Goal: Task Accomplishment & Management: Manage account settings

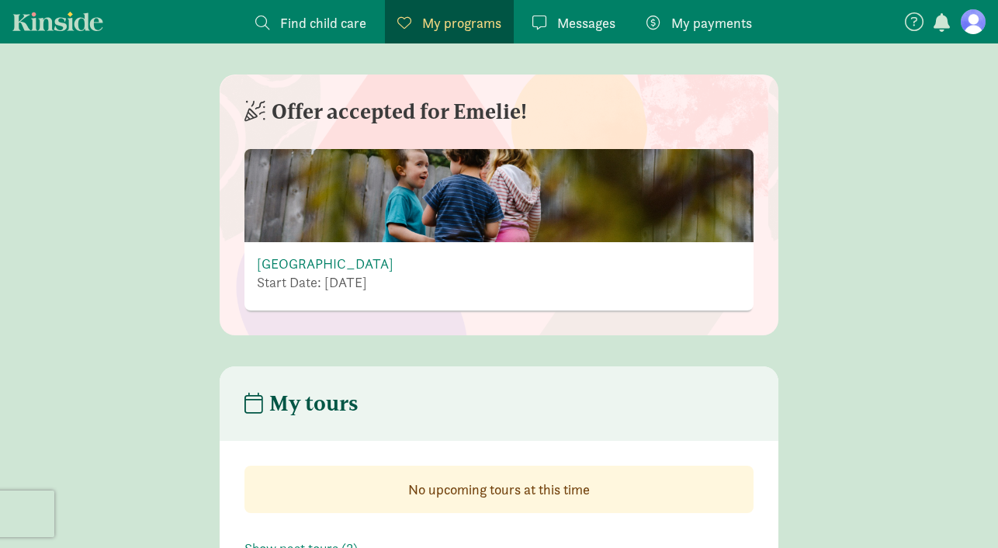
click at [703, 9] on link "My payments Pay" at bounding box center [699, 21] width 130 height 43
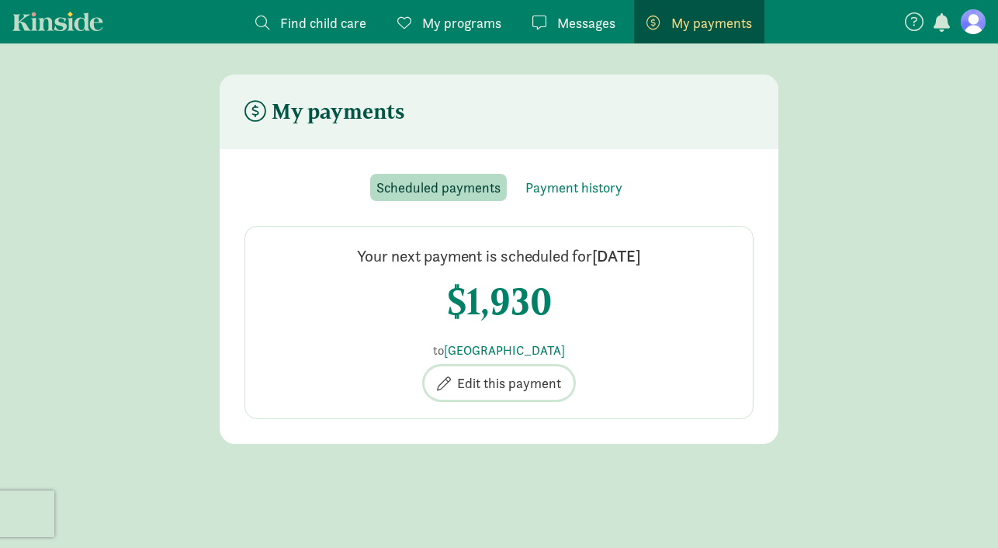
click at [517, 387] on span "Edit this payment" at bounding box center [509, 383] width 104 height 21
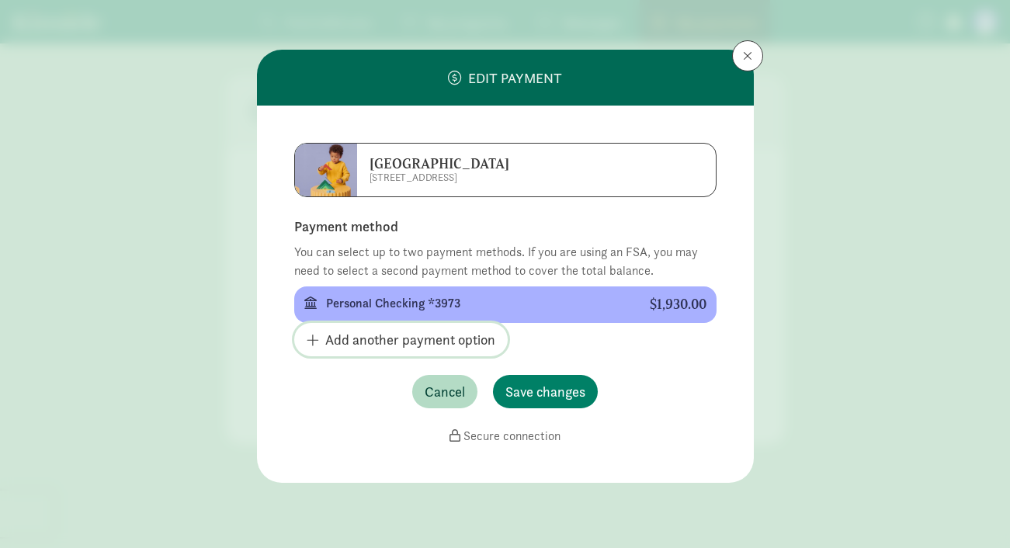
click at [382, 342] on span "Add another payment option" at bounding box center [410, 339] width 170 height 21
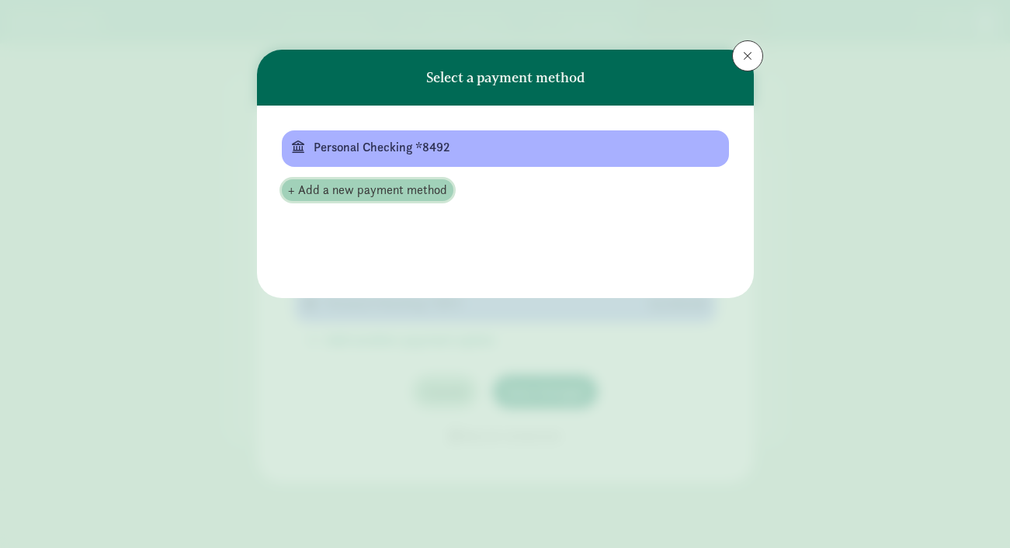
click at [395, 196] on span "+ Add a new payment method" at bounding box center [367, 190] width 159 height 19
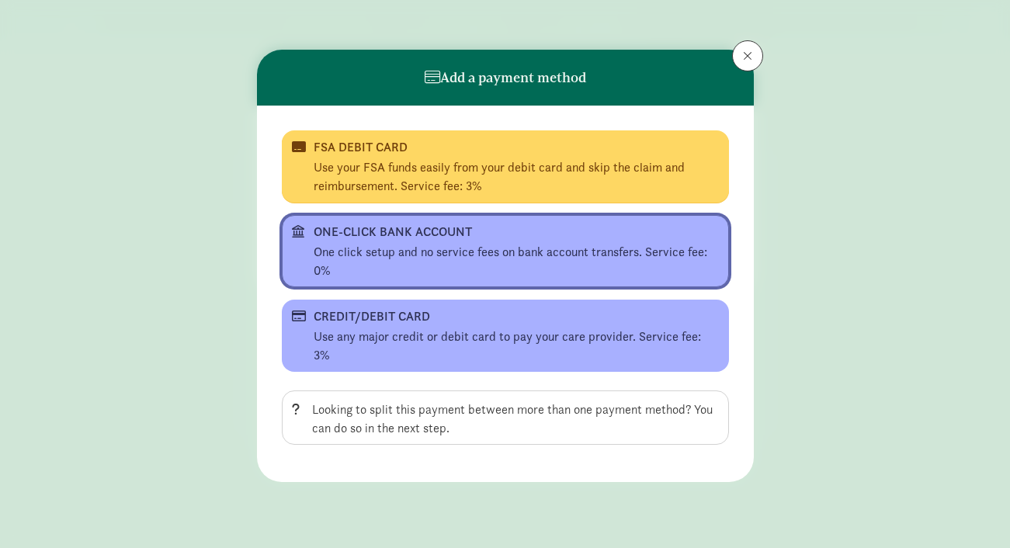
click at [390, 246] on div "One click setup and no service fees on bank account transfers. Service fee: 0%" at bounding box center [516, 261] width 405 height 37
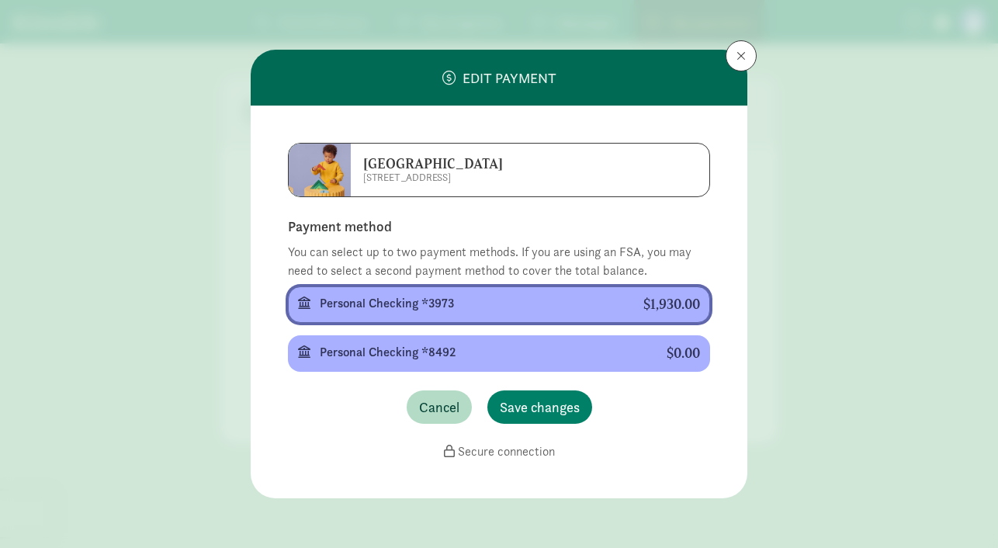
click at [395, 311] on div "Personal Checking *3973" at bounding box center [469, 303] width 299 height 19
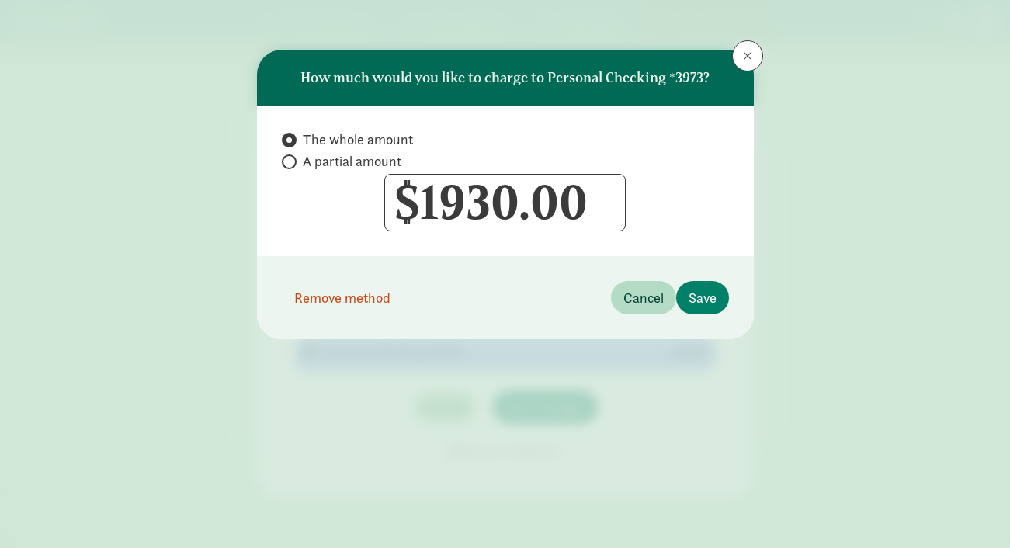
click at [335, 161] on span "A partial amount" at bounding box center [352, 161] width 99 height 19
click at [292, 161] on input "A partial amount" at bounding box center [287, 162] width 10 height 10
radio input "true"
radio input "false"
drag, startPoint x: 495, startPoint y: 205, endPoint x: 423, endPoint y: 204, distance: 71.4
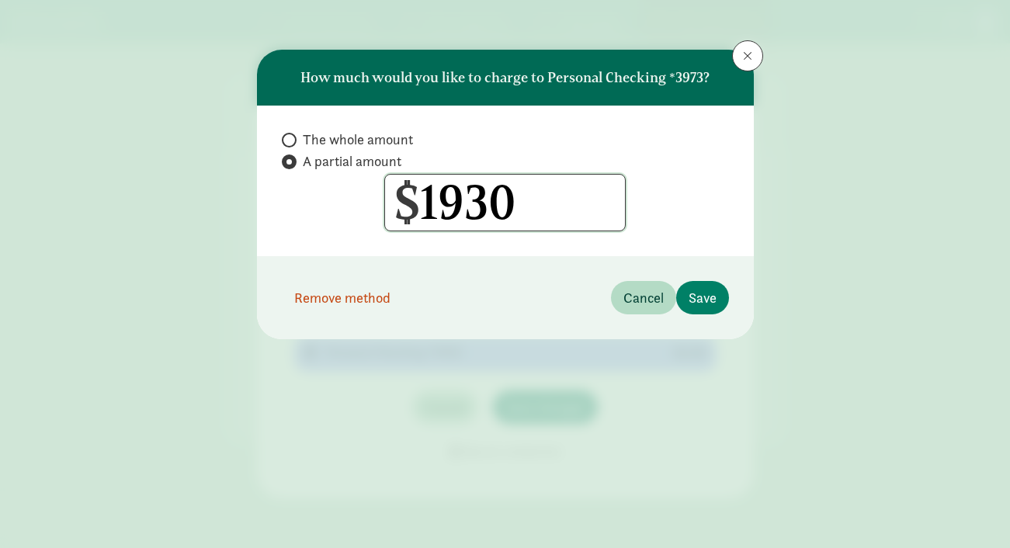
click at [423, 204] on input "1930" at bounding box center [505, 203] width 240 height 56
click at [313, 299] on span "Remove method" at bounding box center [342, 297] width 96 height 21
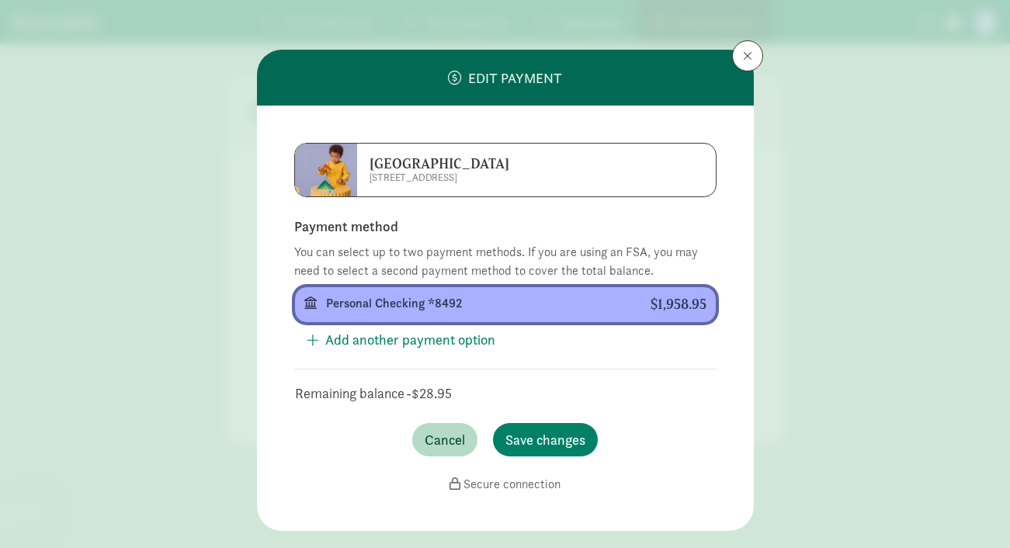
click at [394, 300] on div "Personal Checking *8492" at bounding box center [476, 303] width 300 height 19
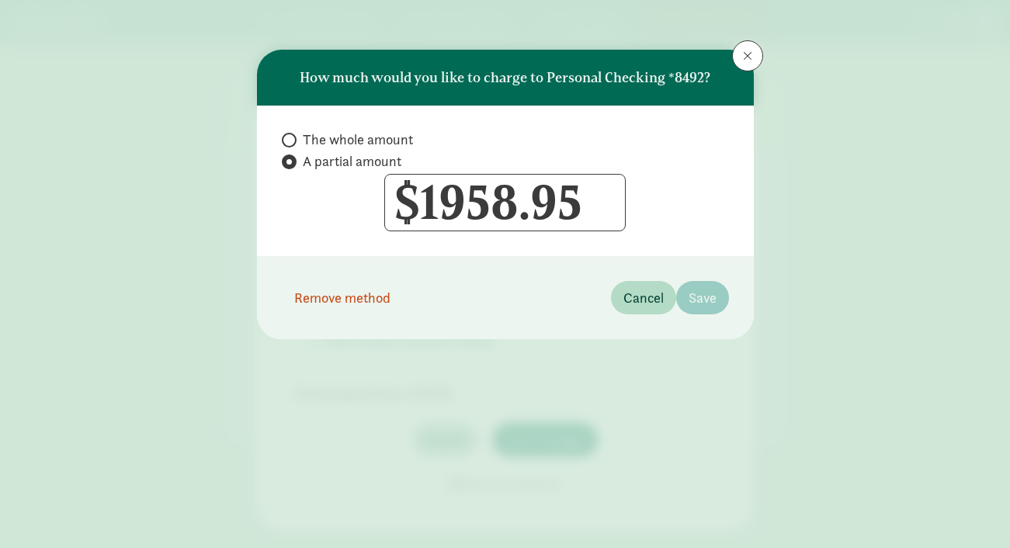
click at [328, 138] on span "The whole amount" at bounding box center [358, 139] width 110 height 19
click at [292, 138] on input "The whole amount" at bounding box center [287, 140] width 10 height 10
radio input "true"
radio input "false"
click at [564, 196] on input "1958.95" at bounding box center [505, 203] width 240 height 56
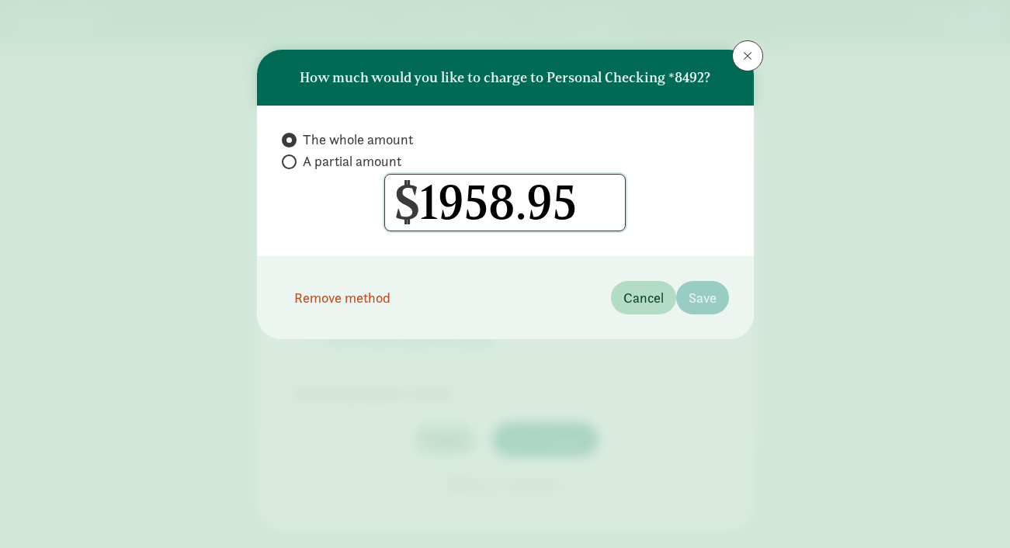
click at [564, 196] on input "1958.95" at bounding box center [505, 203] width 240 height 56
click at [474, 193] on input "1958.95" at bounding box center [505, 203] width 240 height 56
click at [633, 300] on span "Cancel" at bounding box center [643, 297] width 40 height 21
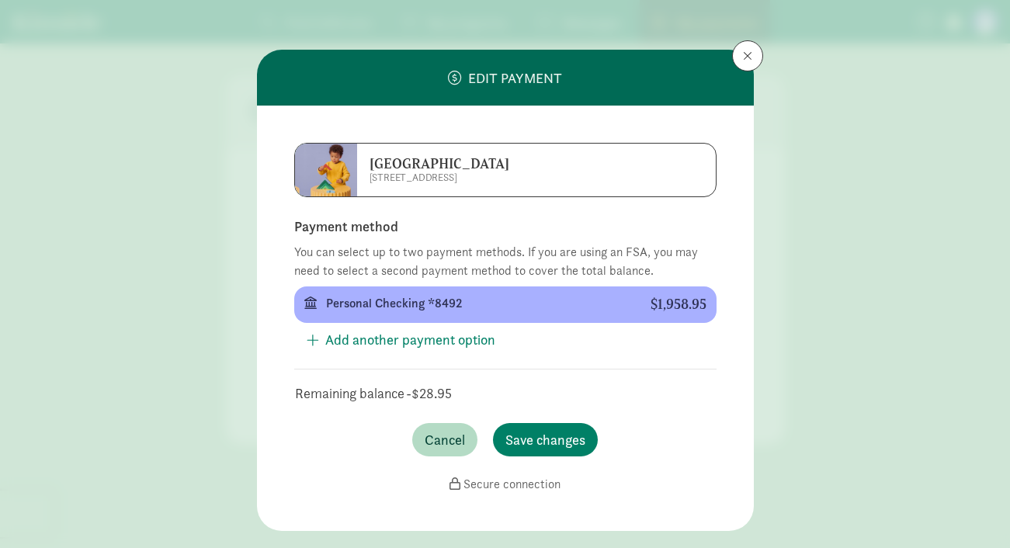
click at [421, 394] on td "-$28.95" at bounding box center [428, 393] width 47 height 23
click at [420, 392] on td "-$28.95" at bounding box center [428, 393] width 47 height 23
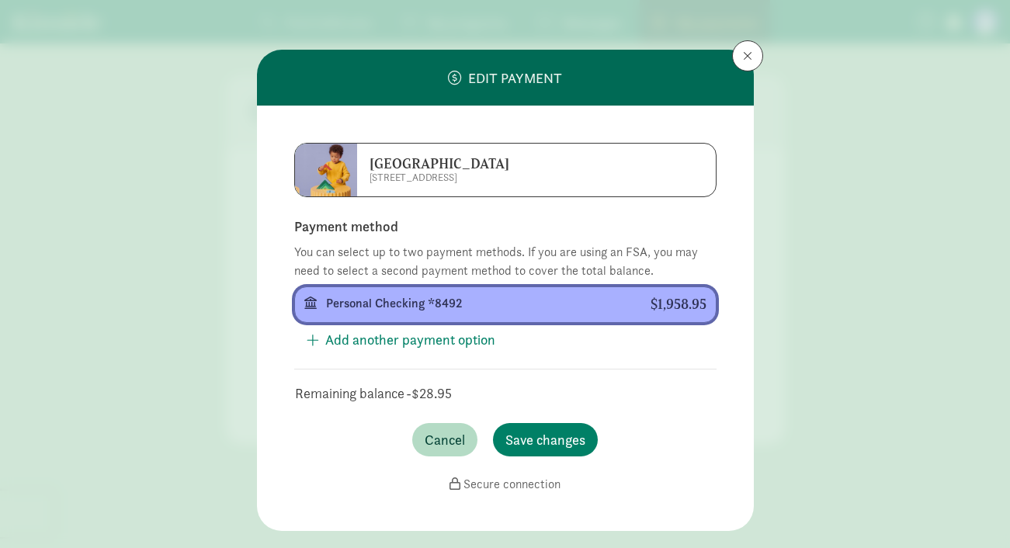
click at [381, 302] on div "Personal Checking *8492" at bounding box center [476, 303] width 300 height 19
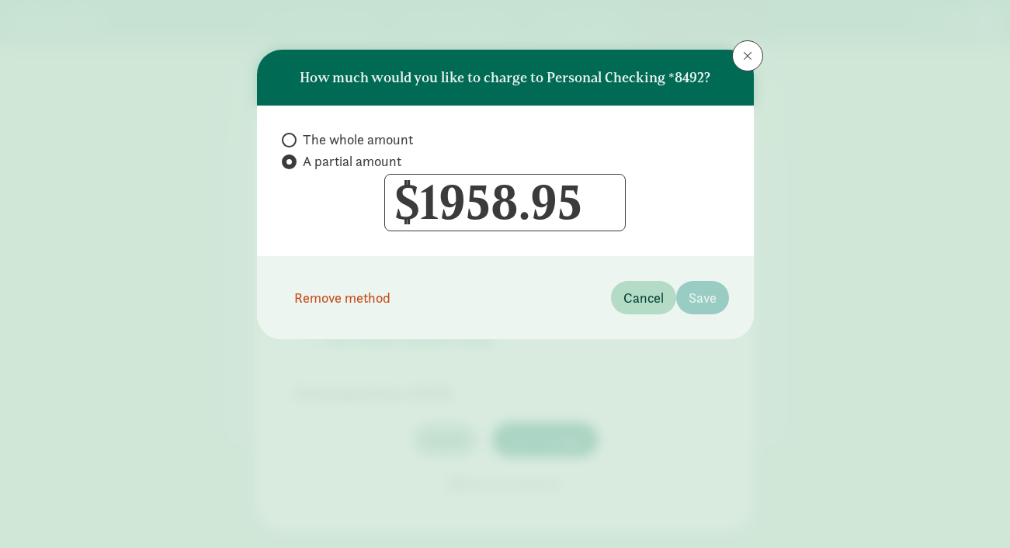
click at [336, 144] on span "The whole amount" at bounding box center [358, 139] width 110 height 19
click at [292, 144] on input "The whole amount" at bounding box center [287, 140] width 10 height 10
radio input "true"
radio input "false"
click at [496, 204] on input "1958.95" at bounding box center [505, 203] width 240 height 56
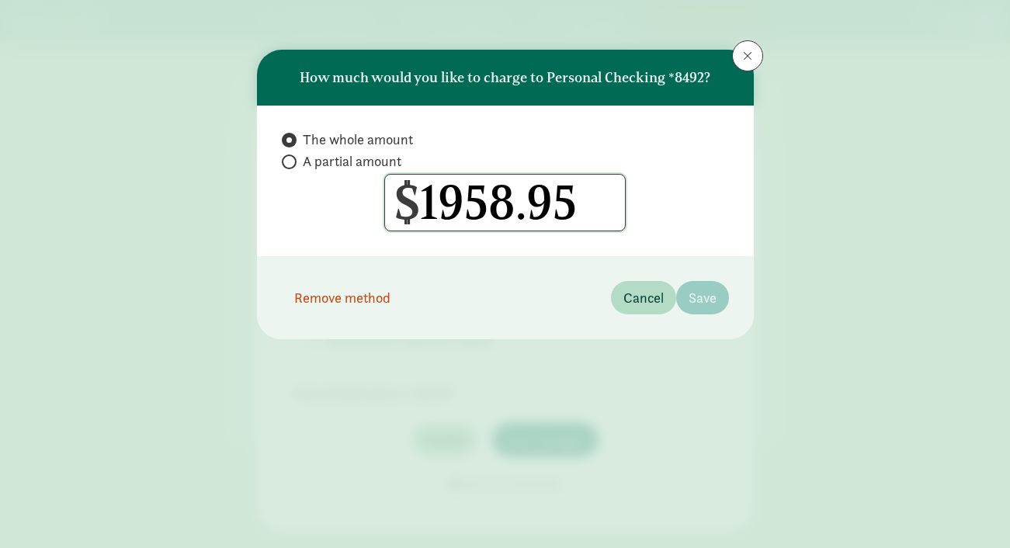
click at [496, 204] on input "1958.95" at bounding box center [505, 203] width 240 height 56
type input "1930"
click at [702, 302] on span "Save" at bounding box center [703, 297] width 28 height 21
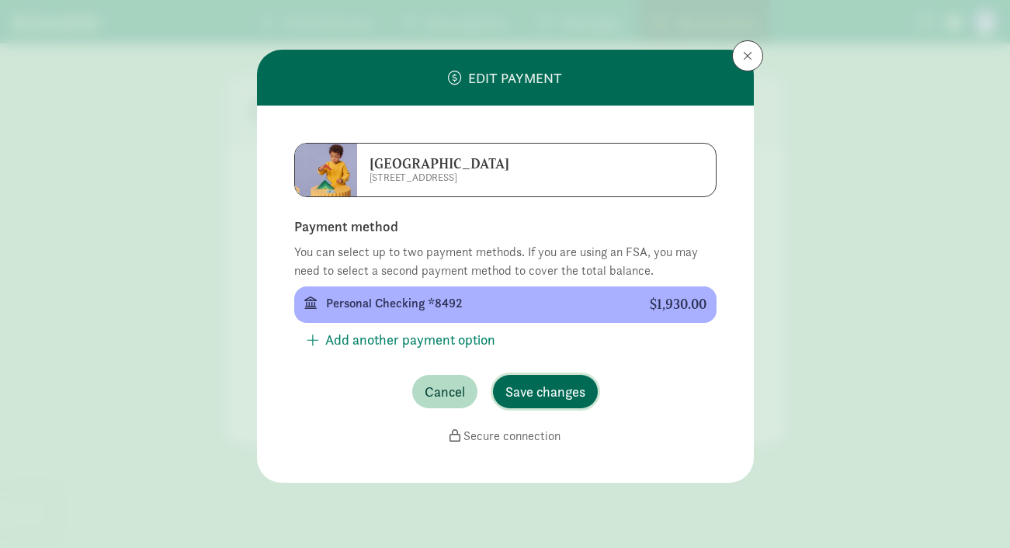
click at [566, 387] on span "Save changes" at bounding box center [545, 391] width 80 height 21
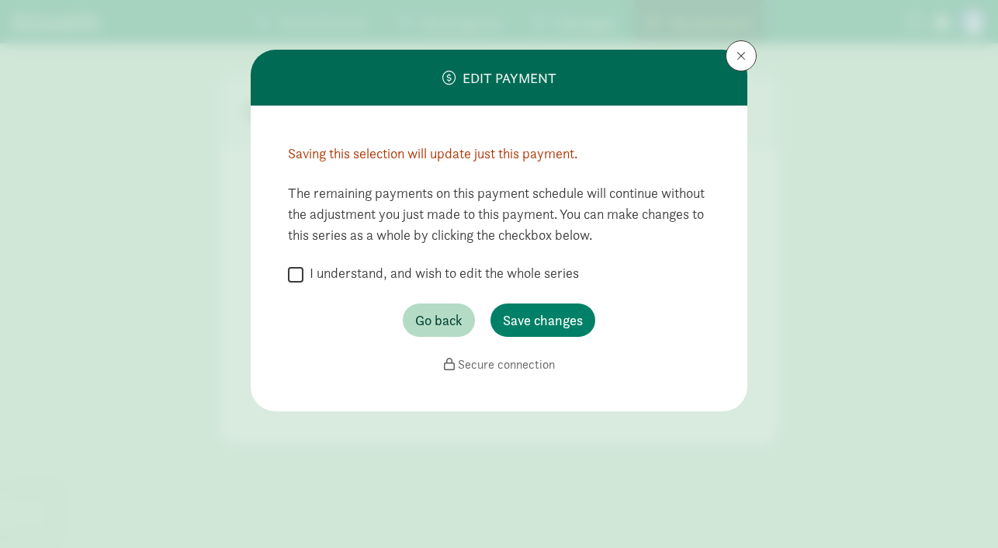
click at [394, 270] on label "I understand, and wish to edit the whole series" at bounding box center [442, 273] width 276 height 19
click at [304, 270] on input "I understand, and wish to edit the whole series" at bounding box center [296, 274] width 16 height 21
checkbox input "true"
click at [550, 322] on span "Save changes" at bounding box center [543, 320] width 80 height 21
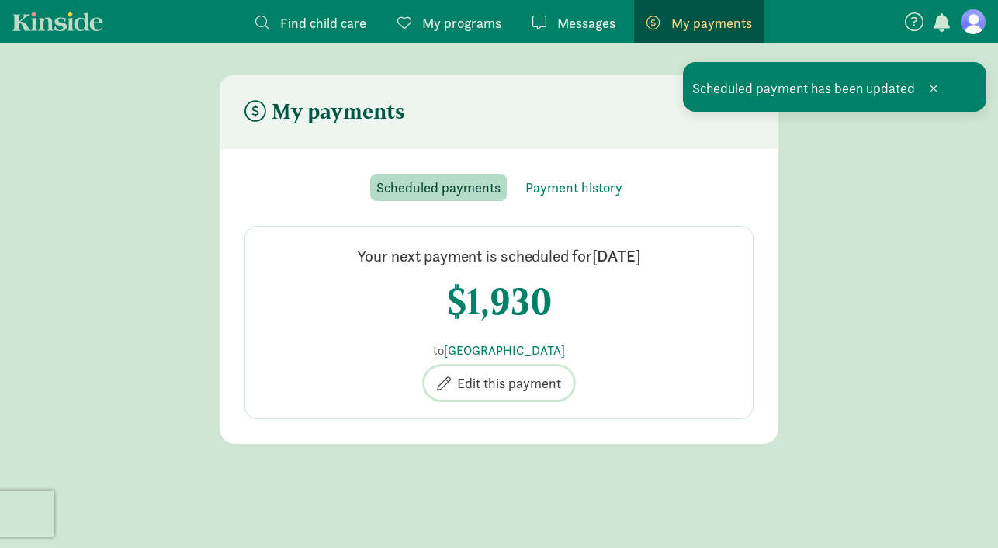
click at [514, 375] on span "Edit this payment" at bounding box center [509, 383] width 104 height 21
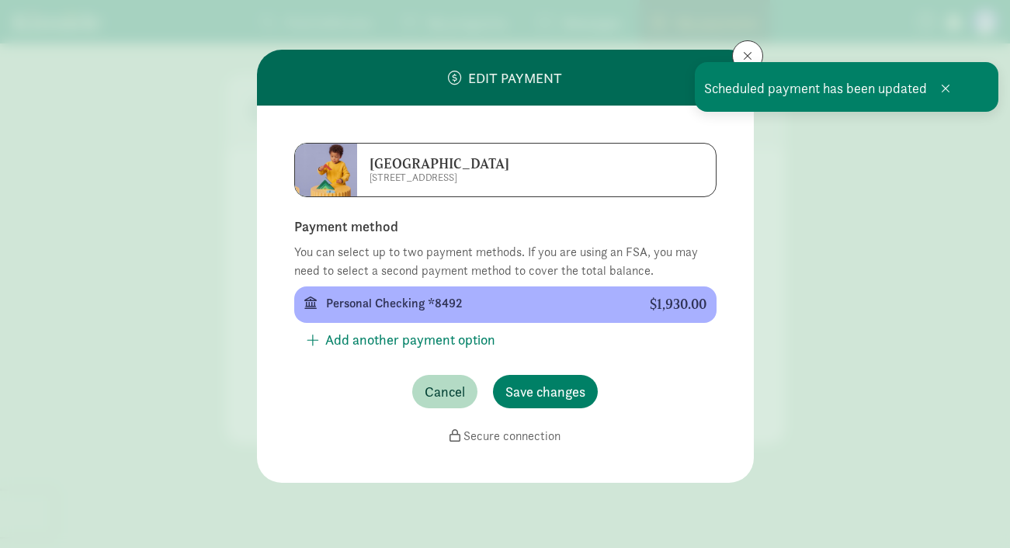
click at [811, 181] on div "Edit payment [GEOGRAPHIC_DATA] [STREET_ADDRESS] Payment method You can select u…" at bounding box center [505, 274] width 1010 height 548
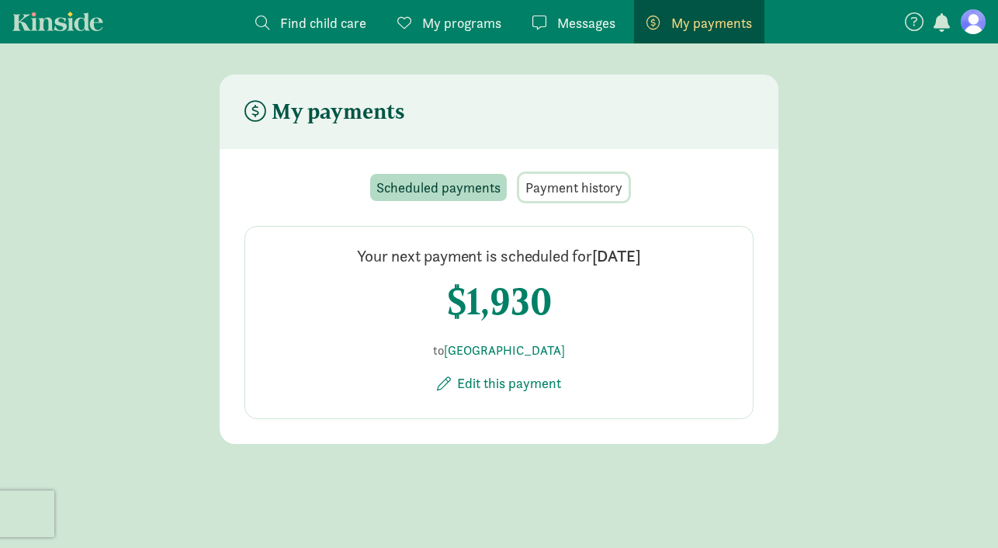
click at [568, 182] on span "Payment history" at bounding box center [574, 187] width 97 height 21
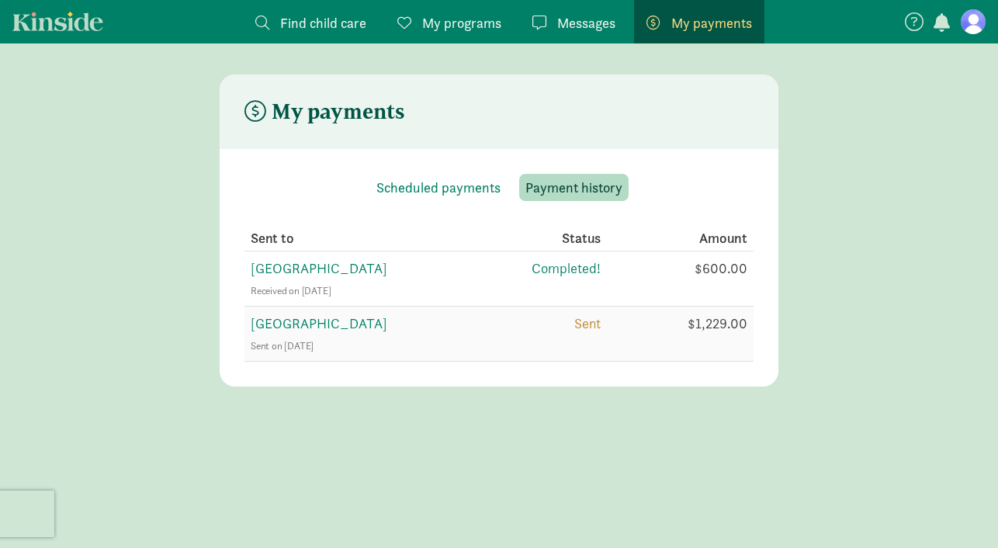
click at [380, 321] on span "[GEOGRAPHIC_DATA]" at bounding box center [319, 323] width 137 height 18
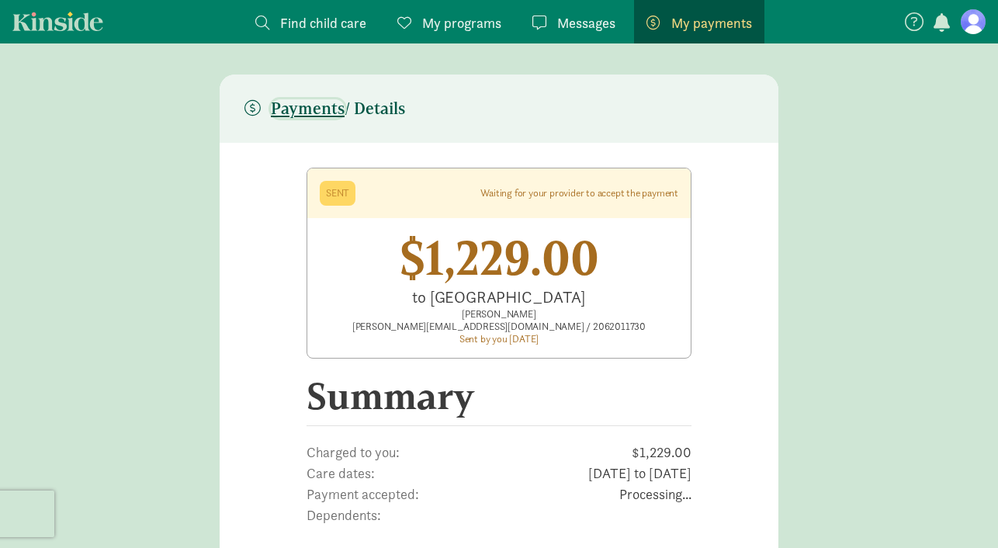
click at [318, 103] on span "Payments" at bounding box center [308, 108] width 74 height 19
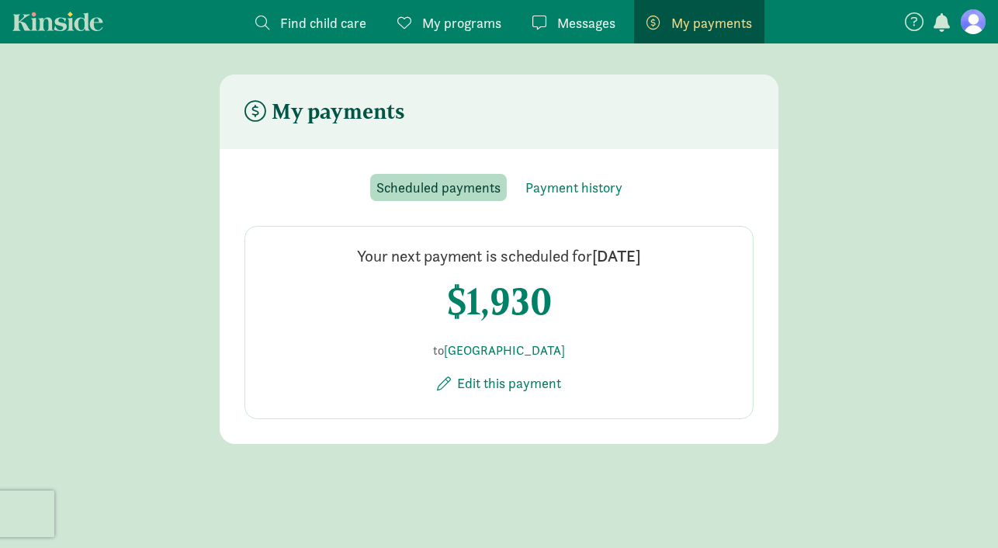
click at [554, 18] on div "Messages Messages" at bounding box center [574, 22] width 83 height 21
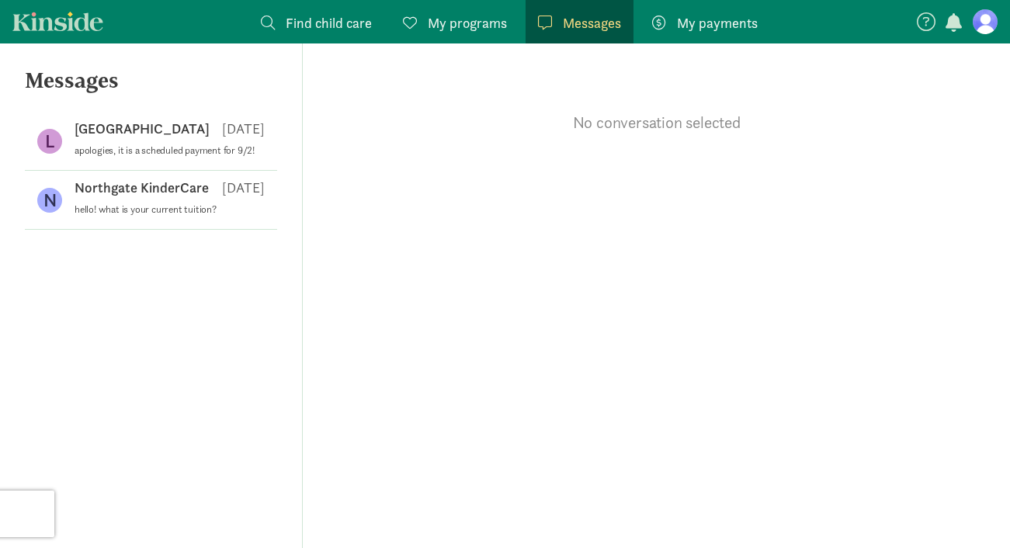
click at [702, 33] on link "My payments Pay" at bounding box center [705, 21] width 130 height 43
